Goal: Subscribe to service/newsletter

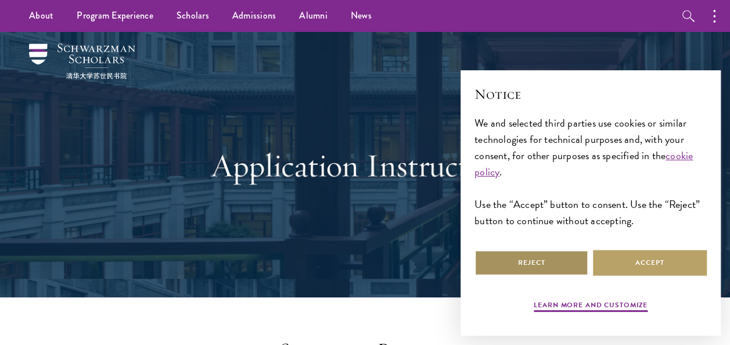
click at [548, 268] on button "Reject" at bounding box center [531, 263] width 114 height 26
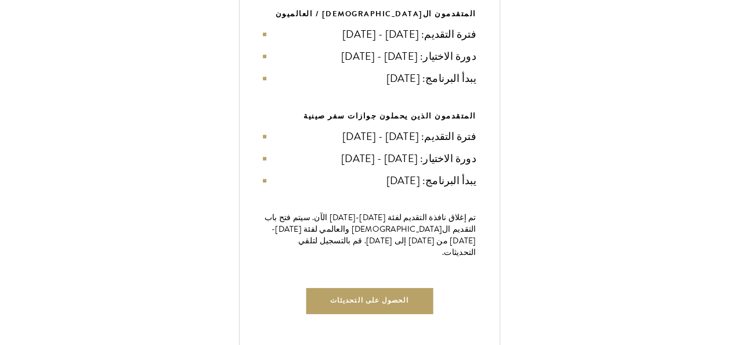
scroll to position [522, 0]
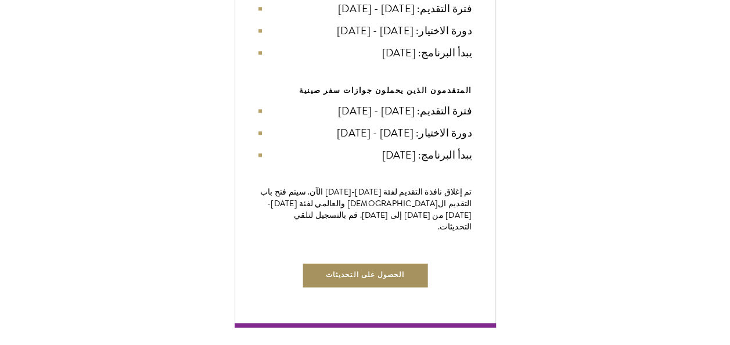
click at [350, 266] on button "الحصول على التحديثات" at bounding box center [364, 275] width 127 height 26
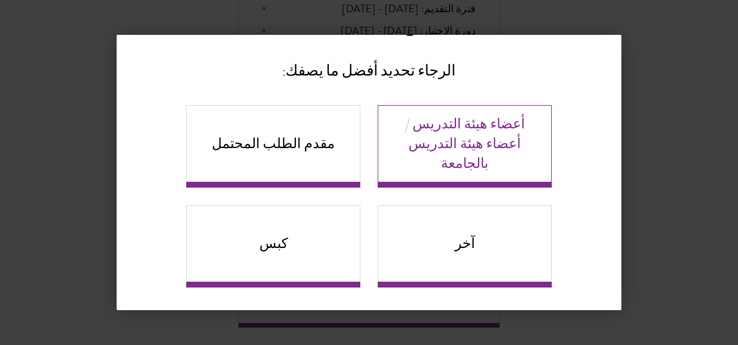
scroll to position [62, 0]
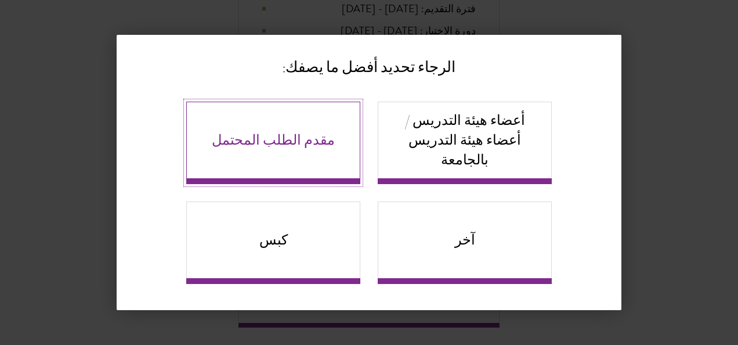
click at [215, 139] on link "مقدم الطلب المحتمل" at bounding box center [273, 143] width 174 height 82
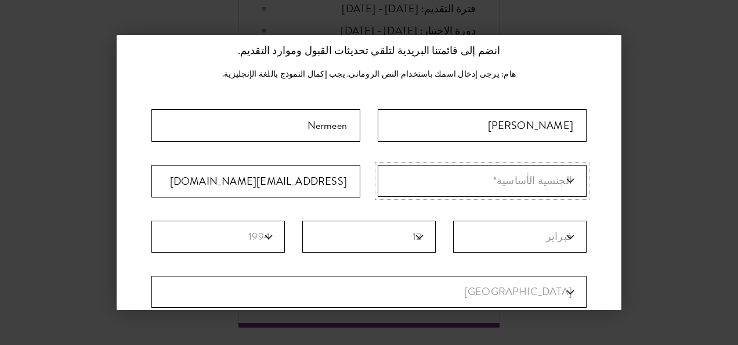
click at [566, 178] on select "الجنسية الأساسية* [GEOGRAPHIC_DATA] [GEOGRAPHIC_DATA] ألبانيا الجزائر أندورا [G…" at bounding box center [482, 181] width 209 height 32
click at [558, 289] on select "البلد الحالي [GEOGRAPHIC_DATA] [GEOGRAPHIC_DATA] ألبانيا الجزائر أندورا [GEOGRA…" at bounding box center [368, 292] width 435 height 32
select select "EG"
click at [151, 276] on select "البلد الحالي [GEOGRAPHIC_DATA] [GEOGRAPHIC_DATA] ألبانيا الجزائر أندورا [GEOGRA…" at bounding box center [368, 292] width 435 height 32
select select
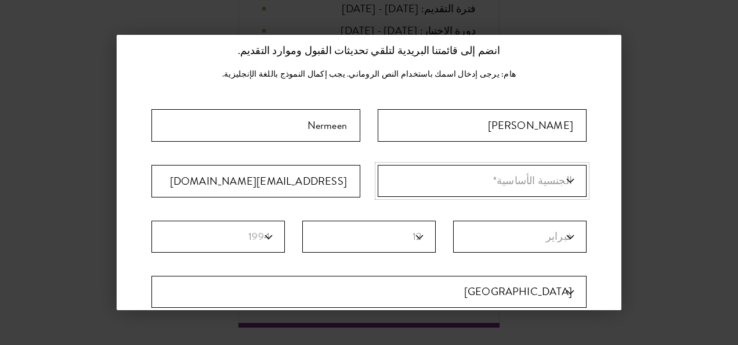
click at [563, 178] on select "الجنسية الأساسية* [GEOGRAPHIC_DATA] [GEOGRAPHIC_DATA] ألبانيا الجزائر أندورا [G…" at bounding box center [482, 181] width 209 height 32
select select "EG"
click at [378, 165] on select "الجنسية الأساسية* [GEOGRAPHIC_DATA] [GEOGRAPHIC_DATA] ألبانيا الجزائر أندورا [G…" at bounding box center [482, 181] width 209 height 32
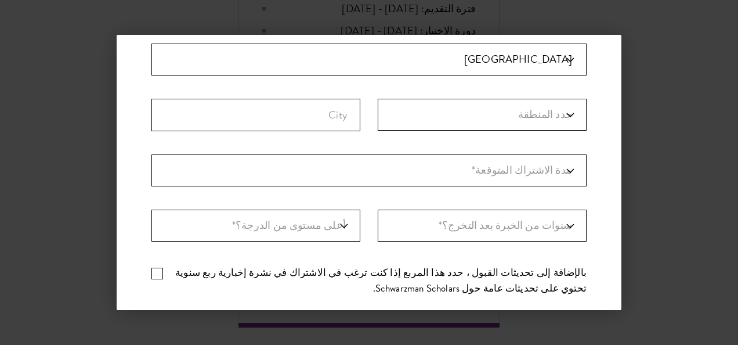
scroll to position [236, 0]
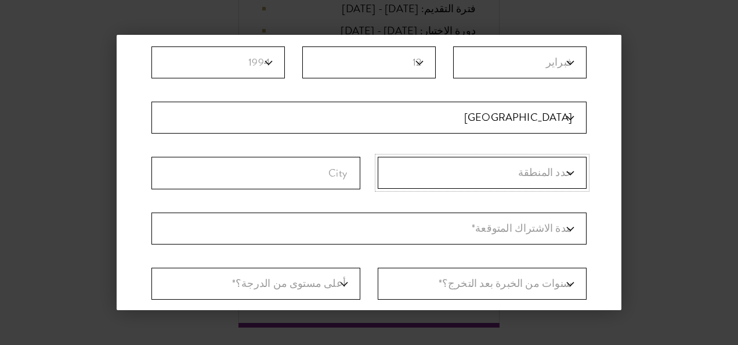
click at [561, 172] on select "حدد المنطقة الشرقية الإسكندرية اسوان اسيوط البحيره [GEOGRAPHIC_DATA] ال[GEOGRAP…" at bounding box center [482, 173] width 209 height 32
select select "Qena"
click at [378, 157] on select "حدد المنطقة الشرقية الإسكندرية اسوان اسيوط البحيره [GEOGRAPHIC_DATA] ال[GEOGRAP…" at bounding box center [482, 173] width 209 height 32
click at [337, 173] on input "مدينة" at bounding box center [255, 173] width 209 height 33
type input "qena"
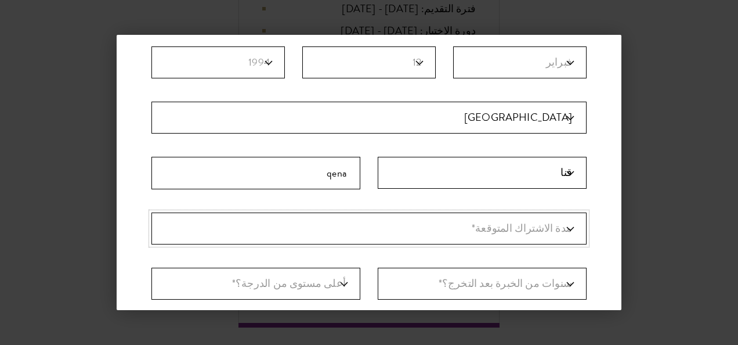
click at [562, 225] on select "مدة الاشتراك المتوقعة* مجرد استكشاف" at bounding box center [368, 228] width 435 height 32
select select "a6790467-ebe7-4045-a56a-66c1cae98076"
click at [151, 212] on select "مدة الاشتراك المتوقعة* مجرد استكشاف" at bounding box center [368, 228] width 435 height 32
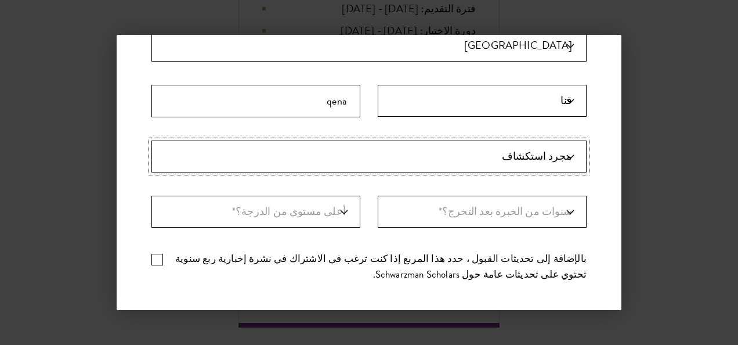
scroll to position [293, 0]
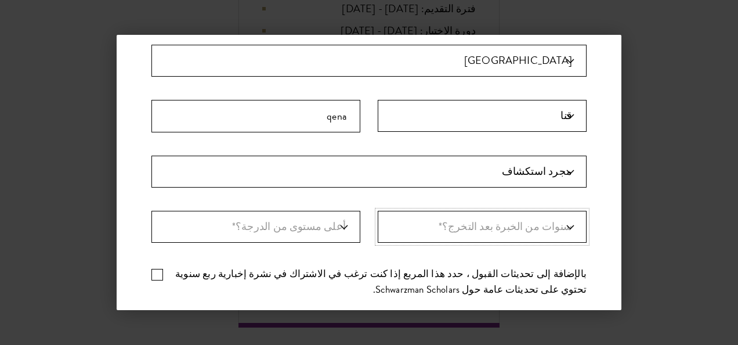
click at [563, 225] on select "سنوات من الخبرة بعد التخرج؟* 1 2 3 4 5 6 7 8 9 10" at bounding box center [482, 227] width 209 height 32
select select "9"
click at [378, 211] on select "سنوات من الخبرة بعد التخرج؟* 1 2 3 4 5 6 7 8 9 10" at bounding box center [482, 227] width 209 height 32
click at [561, 168] on select "مدة الاشتراك المتوقعة* مجرد استكشاف" at bounding box center [368, 172] width 435 height 32
select select "مدة الاشتراك المتوقعة*"
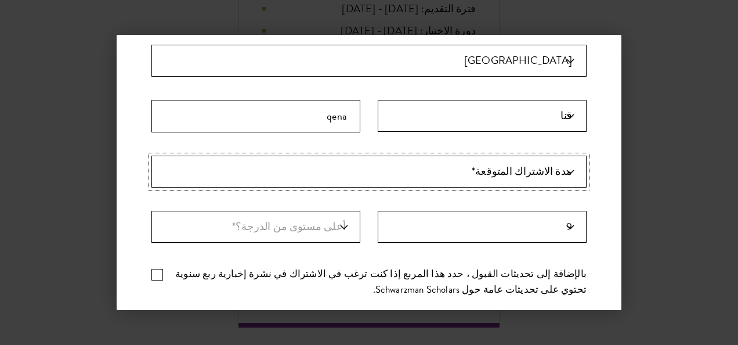
click at [151, 156] on select "مدة الاشتراك المتوقعة* مجرد استكشاف" at bounding box center [368, 172] width 435 height 32
click at [341, 223] on select "أعلى مستوى من الدرجة؟* الدكتوراه بكالوريوس ماجستير طالب البكالوريوس الحالي" at bounding box center [255, 227] width 209 height 32
select select "009547fe-3364-4351-8e81-63abea734008"
click at [151, 211] on select "أعلى مستوى من الدرجة؟* الدكتوراه بكالوريوس ماجستير طالب البكالوريوس الحالي" at bounding box center [255, 227] width 209 height 32
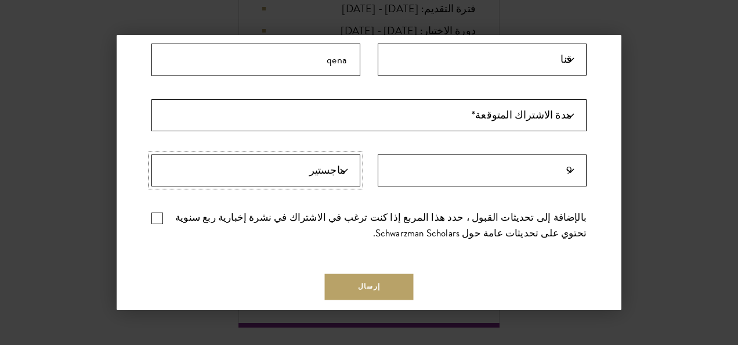
scroll to position [409, 0]
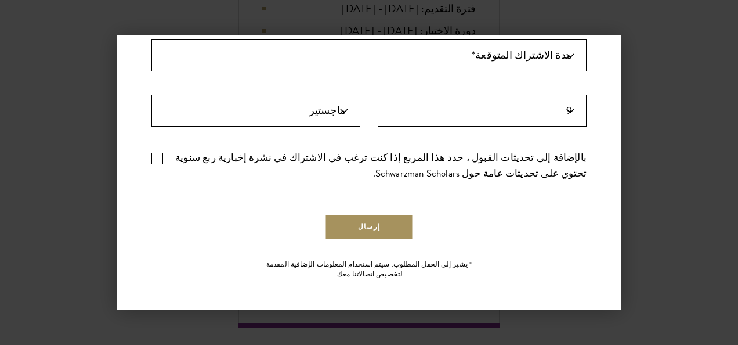
click at [373, 223] on button "إرسال" at bounding box center [369, 227] width 89 height 26
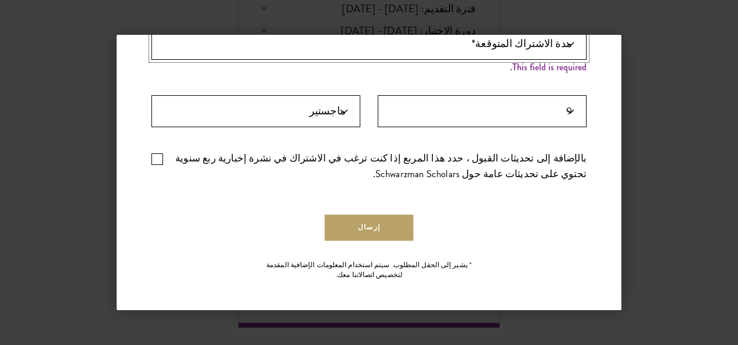
scroll to position [411, 0]
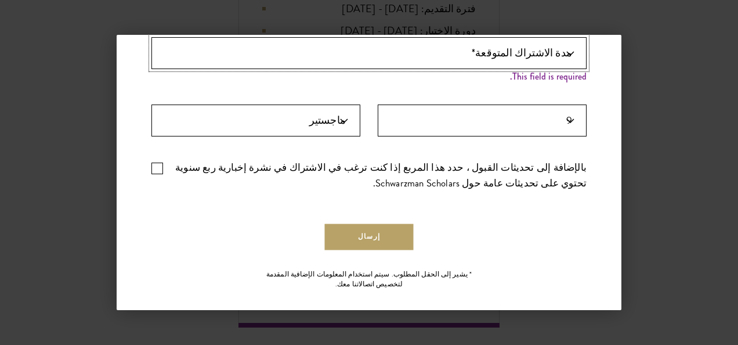
click at [557, 53] on select "مدة الاشتراك المتوقعة* مجرد استكشاف" at bounding box center [368, 53] width 435 height 32
select select "a6790467-ebe7-4045-a56a-66c1cae98076"
click at [151, 37] on select "مدة الاشتراك المتوقعة* مجرد استكشاف" at bounding box center [368, 53] width 435 height 32
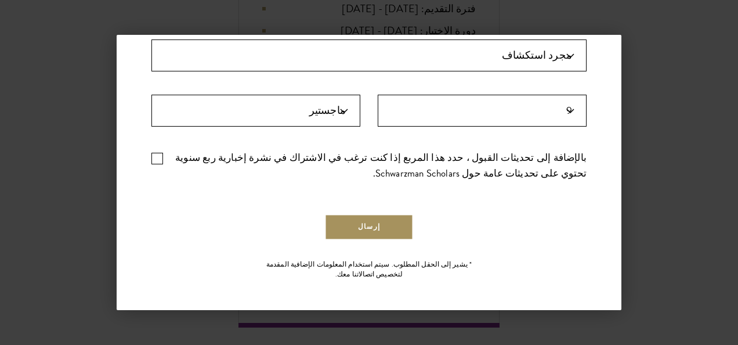
click at [395, 225] on button "إرسال" at bounding box center [369, 227] width 89 height 26
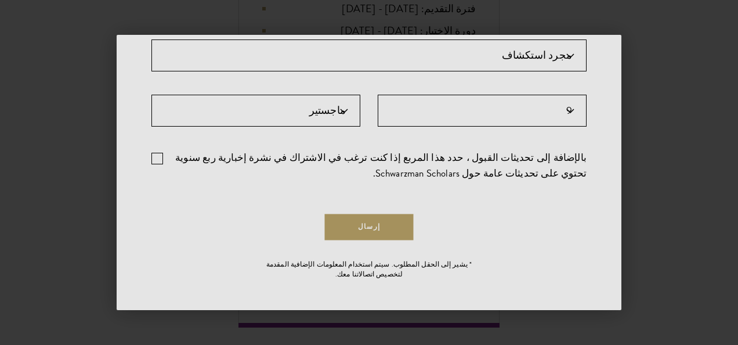
scroll to position [0, 0]
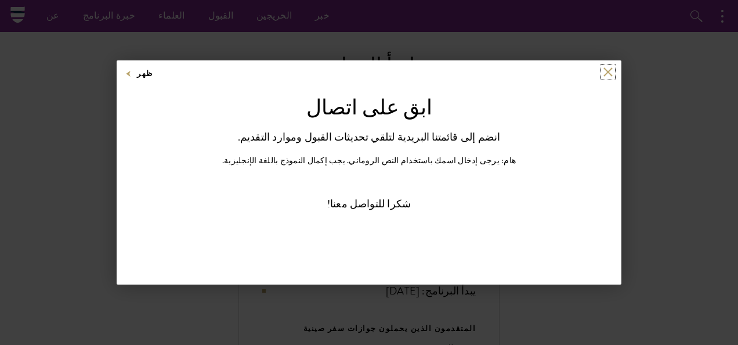
click at [604, 74] on button at bounding box center [608, 72] width 10 height 10
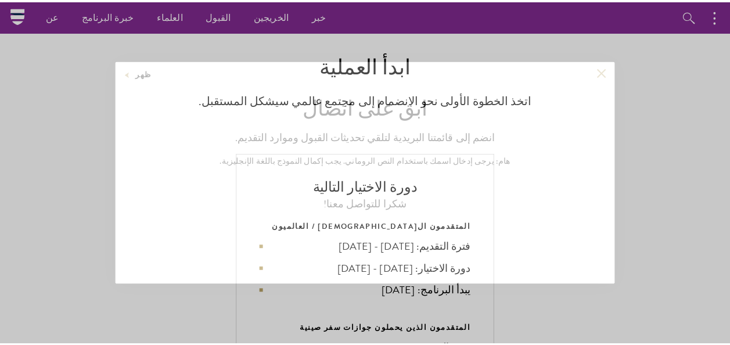
scroll to position [613, 0]
